Goal: Task Accomplishment & Management: Use online tool/utility

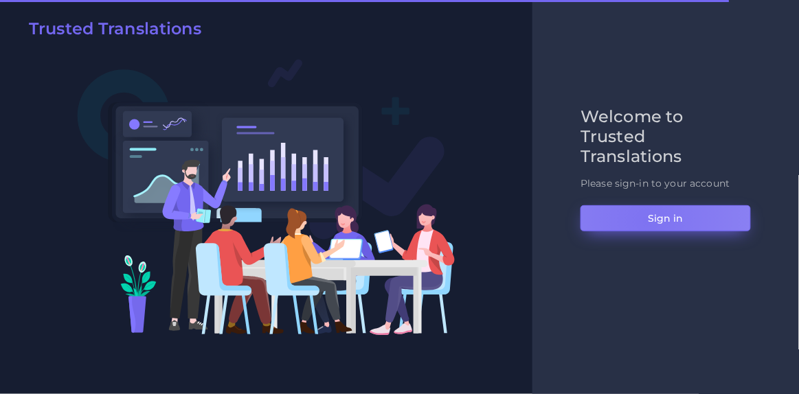
click at [646, 220] on button "Sign in" at bounding box center [665, 218] width 170 height 26
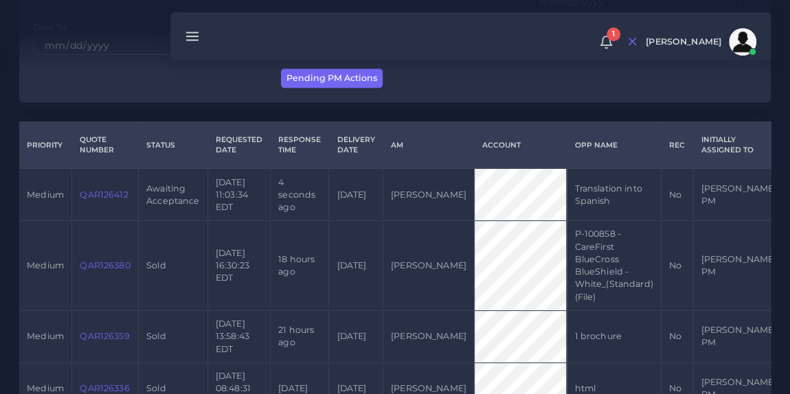
scroll to position [265, 0]
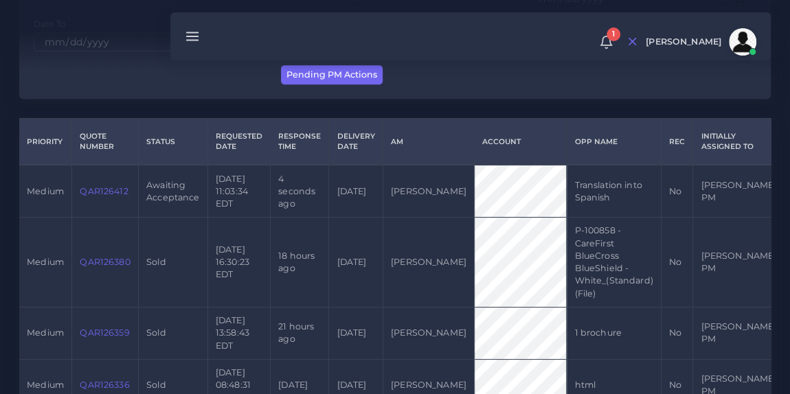
click at [97, 194] on link "QAR126412" at bounding box center [104, 191] width 48 height 10
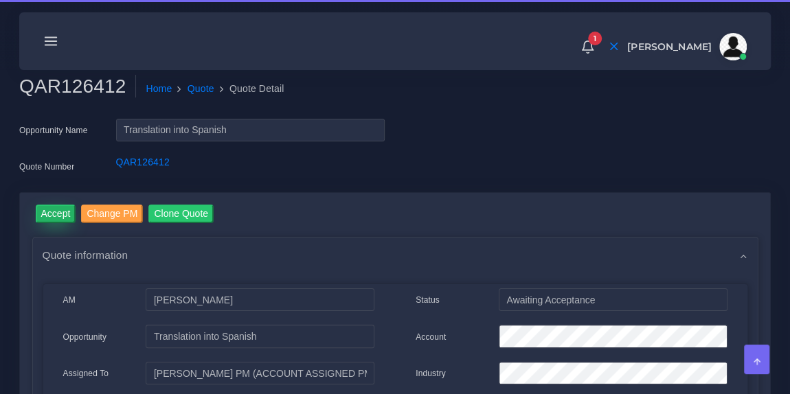
click at [58, 212] on input "Accept" at bounding box center [56, 214] width 41 height 19
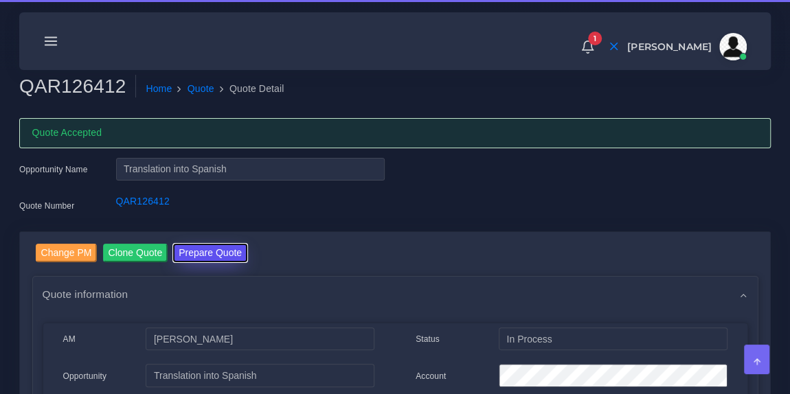
click at [217, 249] on button "Prepare Quote" at bounding box center [210, 253] width 74 height 19
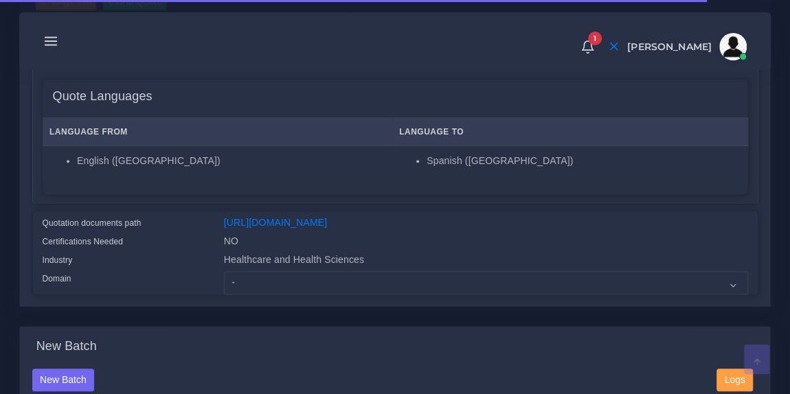
scroll to position [217, 0]
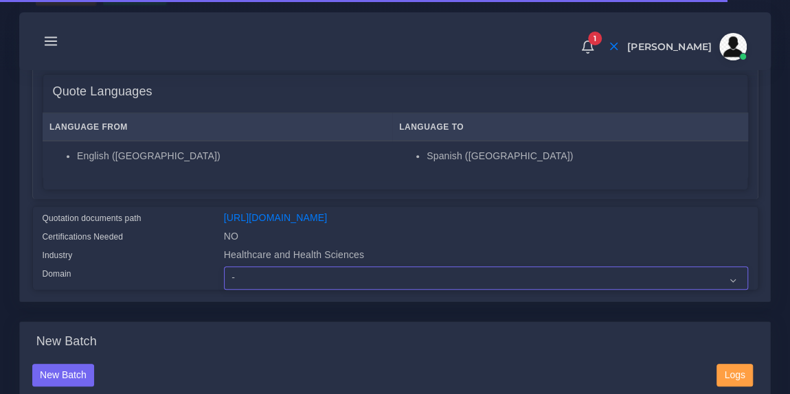
click at [268, 290] on select "- Advertising and Media Agriculture, Forestry and Fishing Architecture, Buildin…" at bounding box center [486, 277] width 524 height 23
select select "Healthcare and Health Sciences"
click at [224, 275] on select "- Advertising and Media Agriculture, Forestry and Fishing Architecture, Buildin…" at bounding box center [486, 277] width 524 height 23
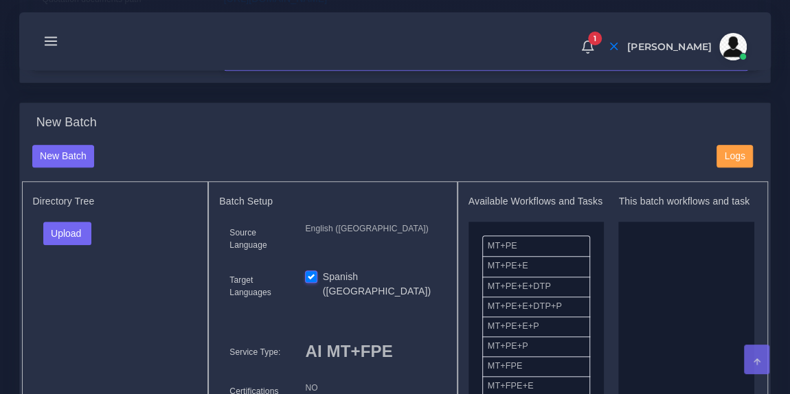
scroll to position [449, 0]
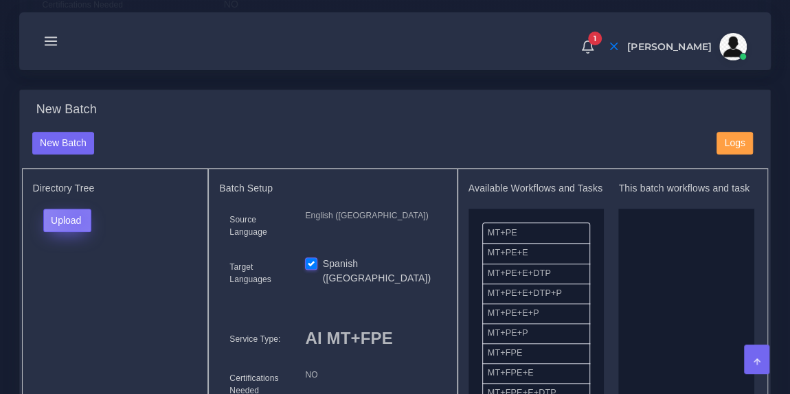
click at [78, 227] on button "Upload" at bounding box center [67, 220] width 49 height 23
click at [72, 279] on label "Files" at bounding box center [91, 271] width 95 height 17
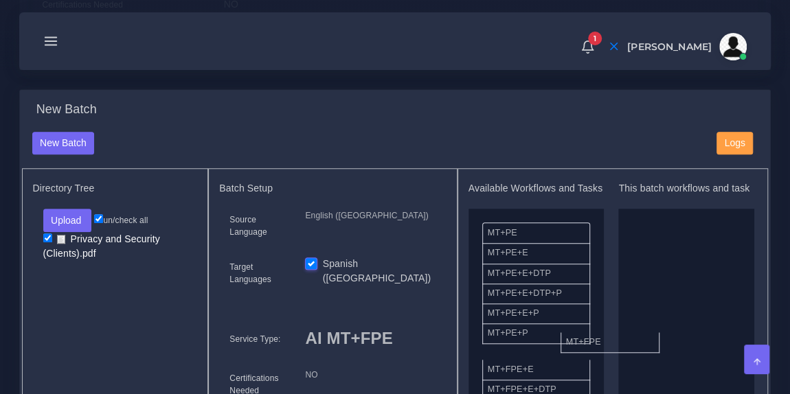
drag, startPoint x: 548, startPoint y: 369, endPoint x: 672, endPoint y: 319, distance: 133.1
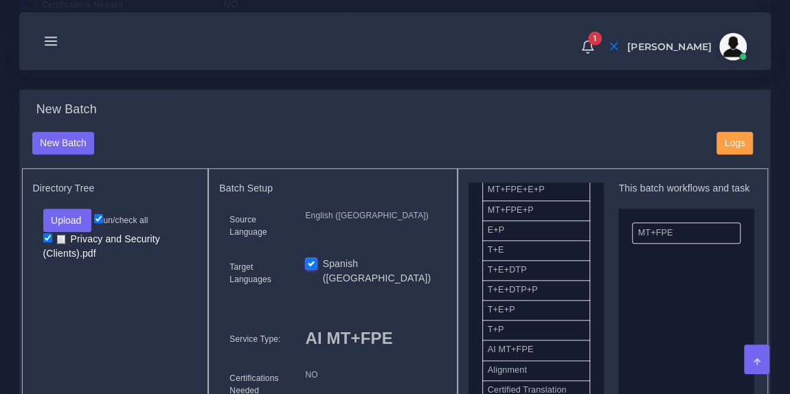
scroll to position [359, 0]
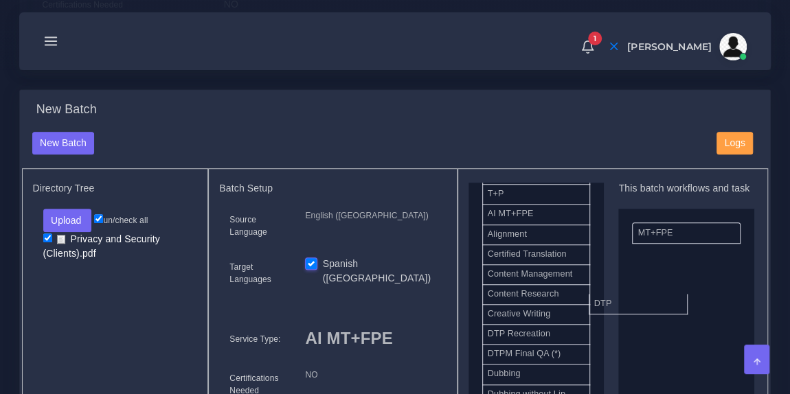
drag, startPoint x: 538, startPoint y: 347, endPoint x: 644, endPoint y: 312, distance: 111.8
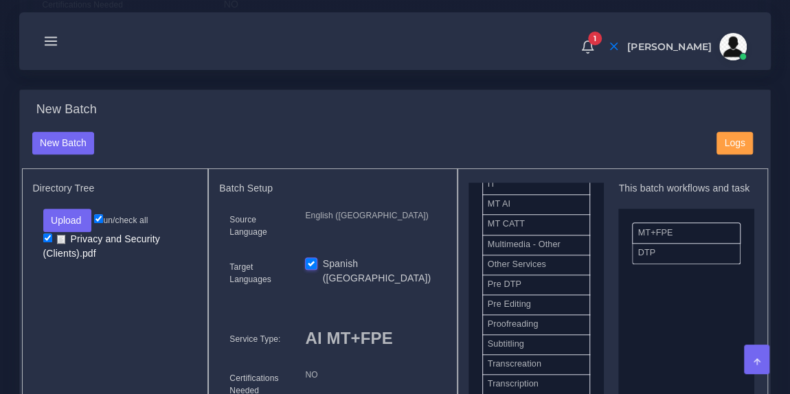
scroll to position [640, 0]
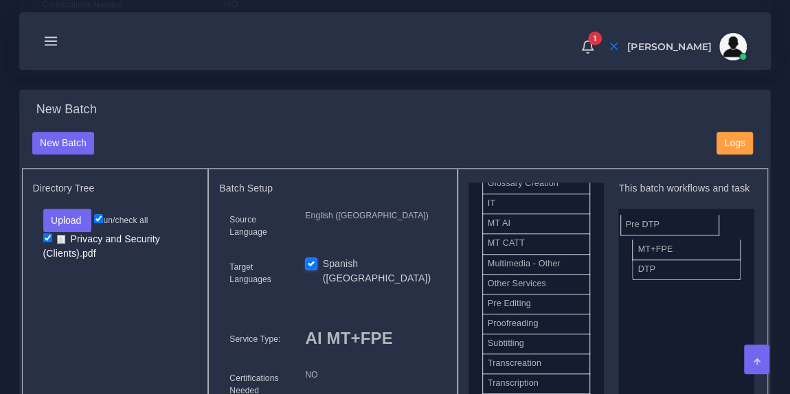
drag, startPoint x: 546, startPoint y: 288, endPoint x: 688, endPoint y: 226, distance: 155.0
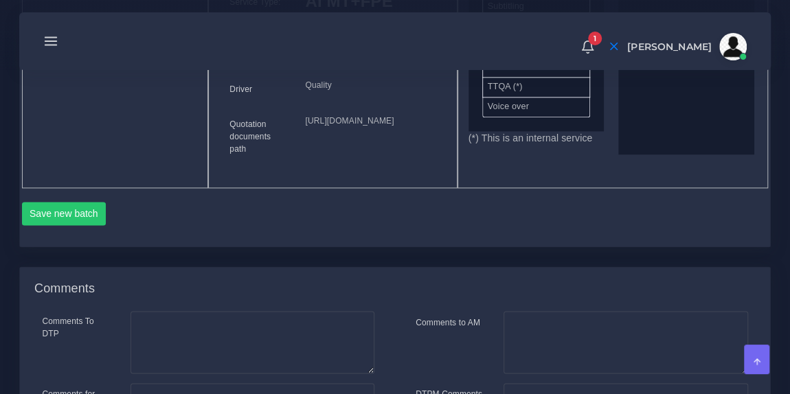
scroll to position [818, 0]
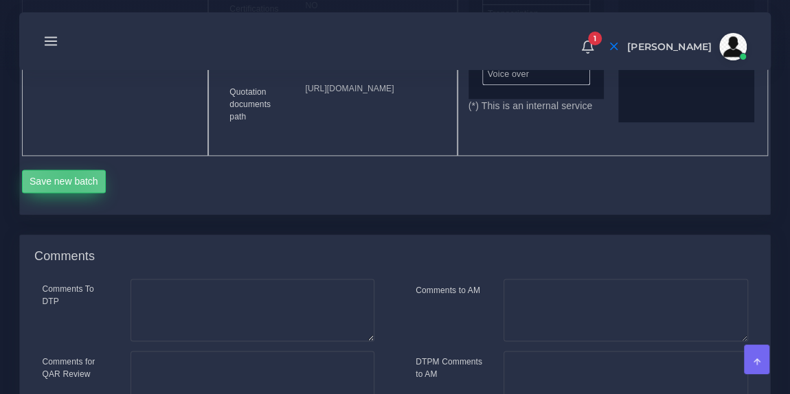
click at [68, 193] on button "Save new batch" at bounding box center [64, 181] width 84 height 23
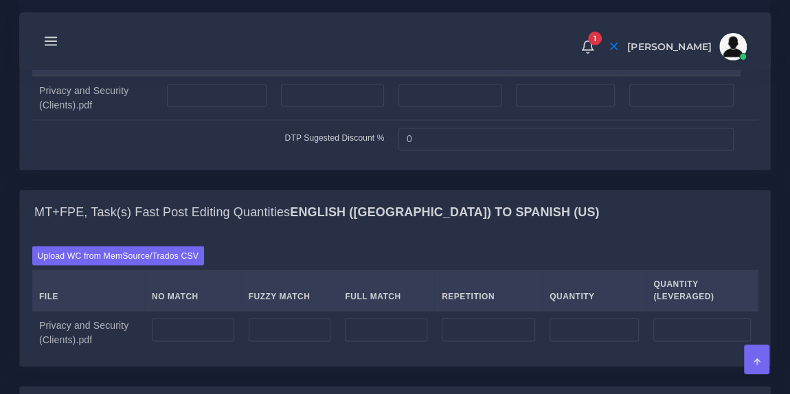
scroll to position [1133, 0]
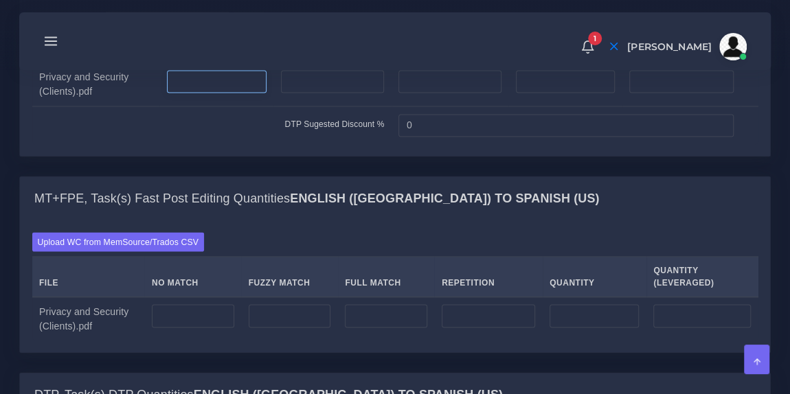
click at [209, 93] on input "number" at bounding box center [217, 81] width 100 height 23
type input "3"
click at [207, 156] on div "Split Quantity Split! File Simple Complex Pages Without DTP Hours Comment Priva…" at bounding box center [395, 77] width 750 height 157
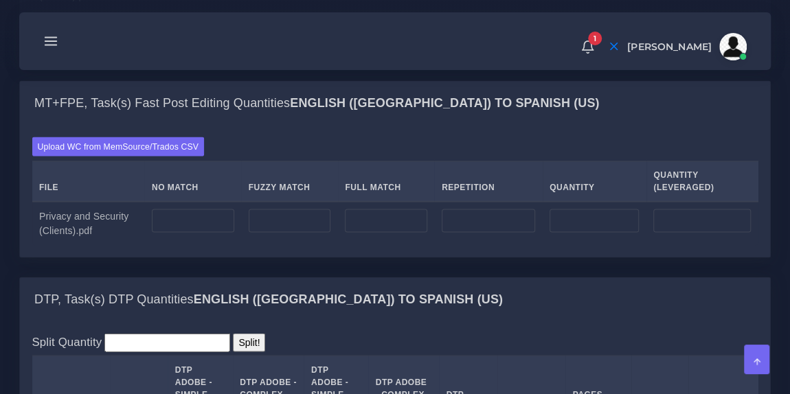
scroll to position [1258, 0]
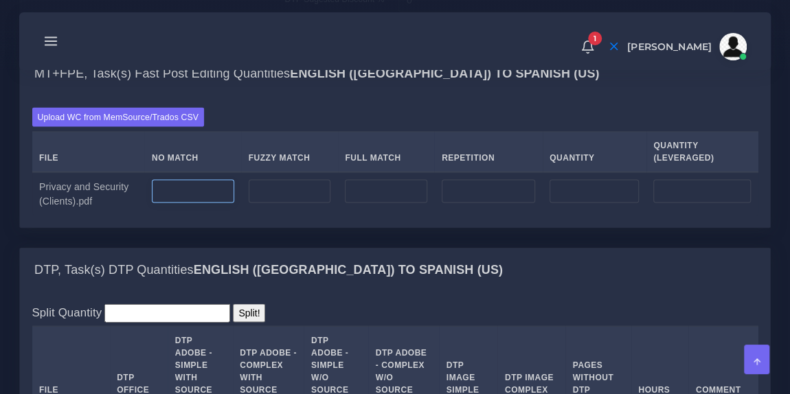
click at [189, 203] on input "number" at bounding box center [193, 190] width 82 height 23
type input "1217"
click at [235, 19] on td "DTP Sugested Discount %" at bounding box center [211, 0] width 359 height 38
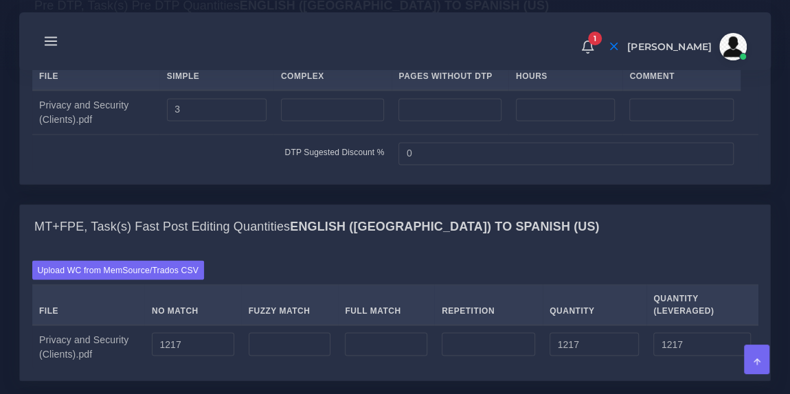
scroll to position [1104, 0]
click at [206, 122] on input "3" at bounding box center [217, 110] width 100 height 23
type input "2"
click at [286, 122] on input "number" at bounding box center [333, 110] width 104 height 23
type input "1"
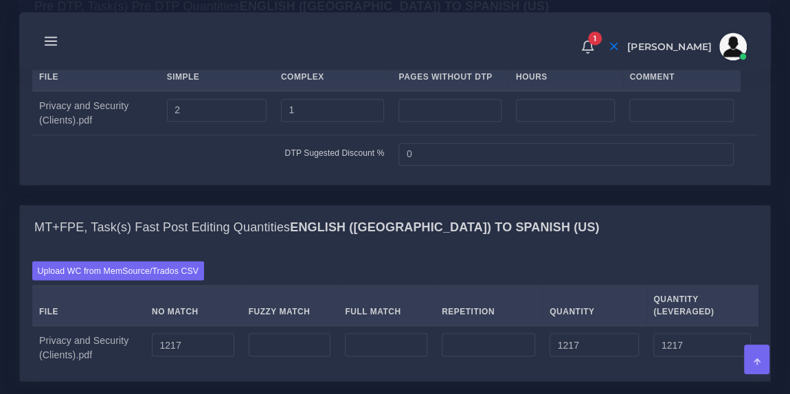
click at [289, 109] on div "Split Quantity Split! File Simple Complex Pages Without DTP Hours Comment 2 1" at bounding box center [395, 107] width 726 height 133
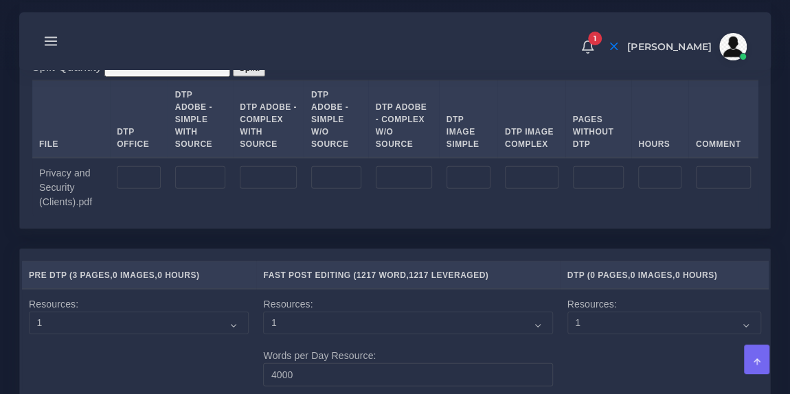
scroll to position [1506, 0]
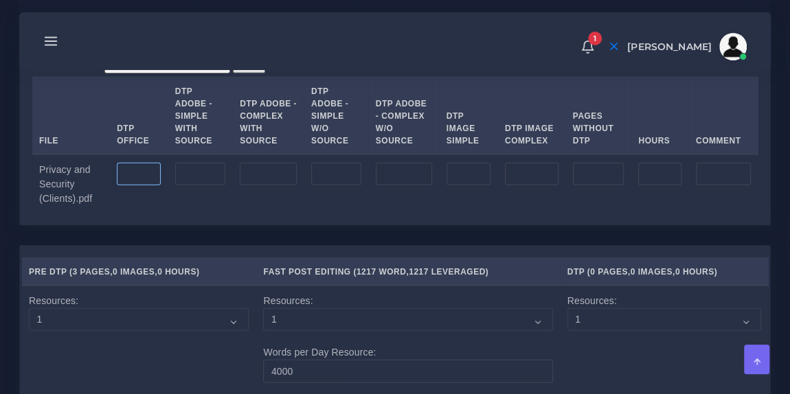
click at [126, 186] on input "number" at bounding box center [139, 174] width 44 height 23
type input "3"
click at [187, 213] on td at bounding box center [200, 183] width 65 height 58
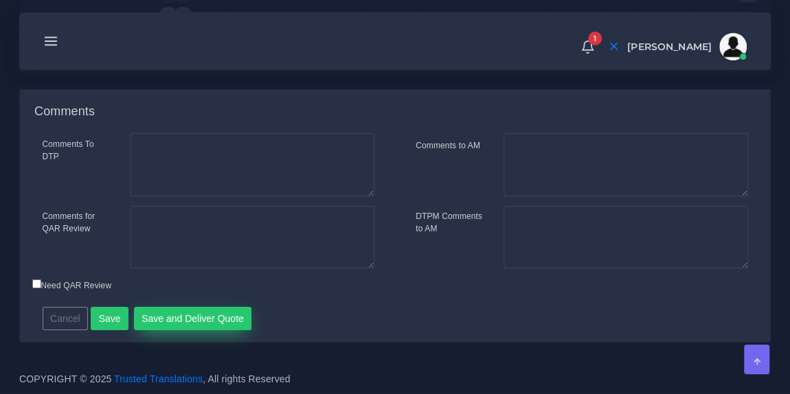
scroll to position [2137, 0]
click at [162, 330] on button "Save and Deliver Quote" at bounding box center [193, 318] width 118 height 23
